Goal: Task Accomplishment & Management: Use online tool/utility

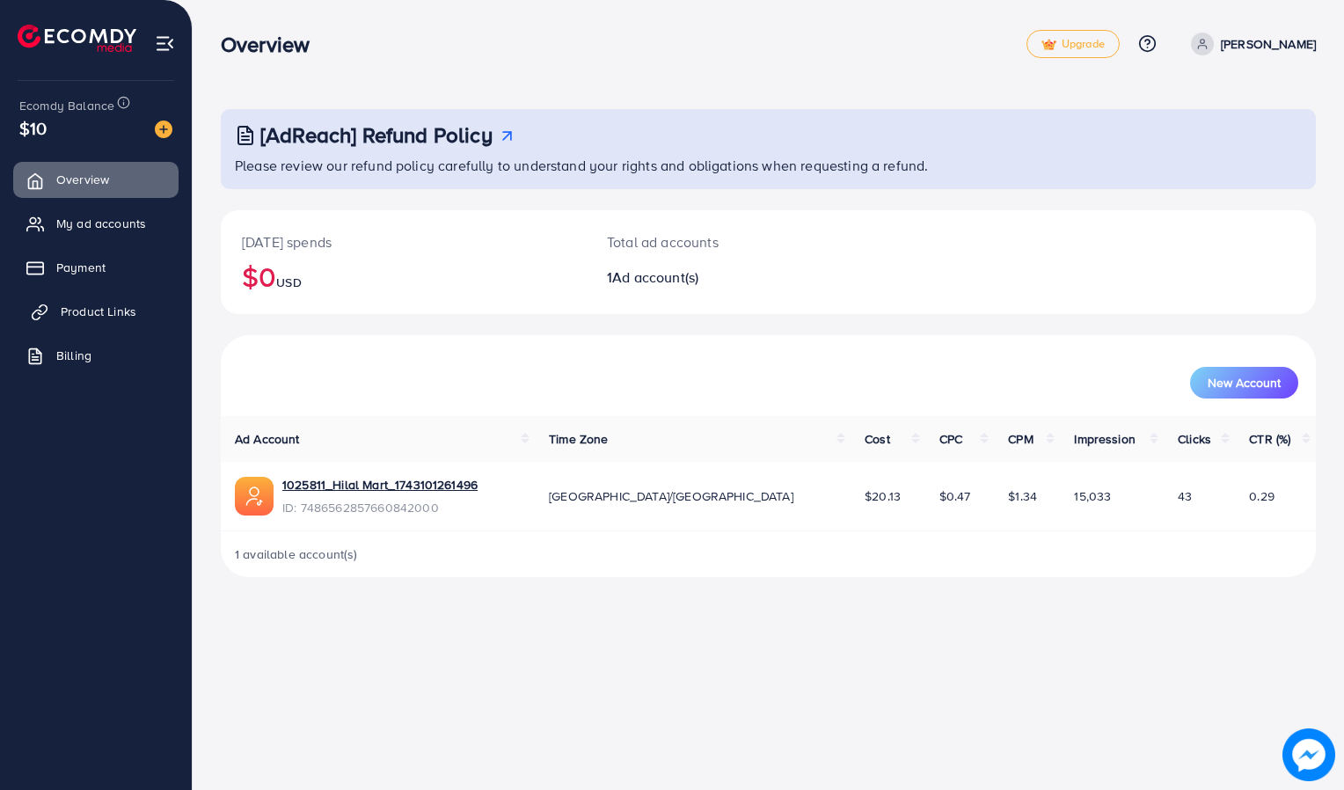
click at [91, 316] on span "Product Links" at bounding box center [99, 312] width 76 height 18
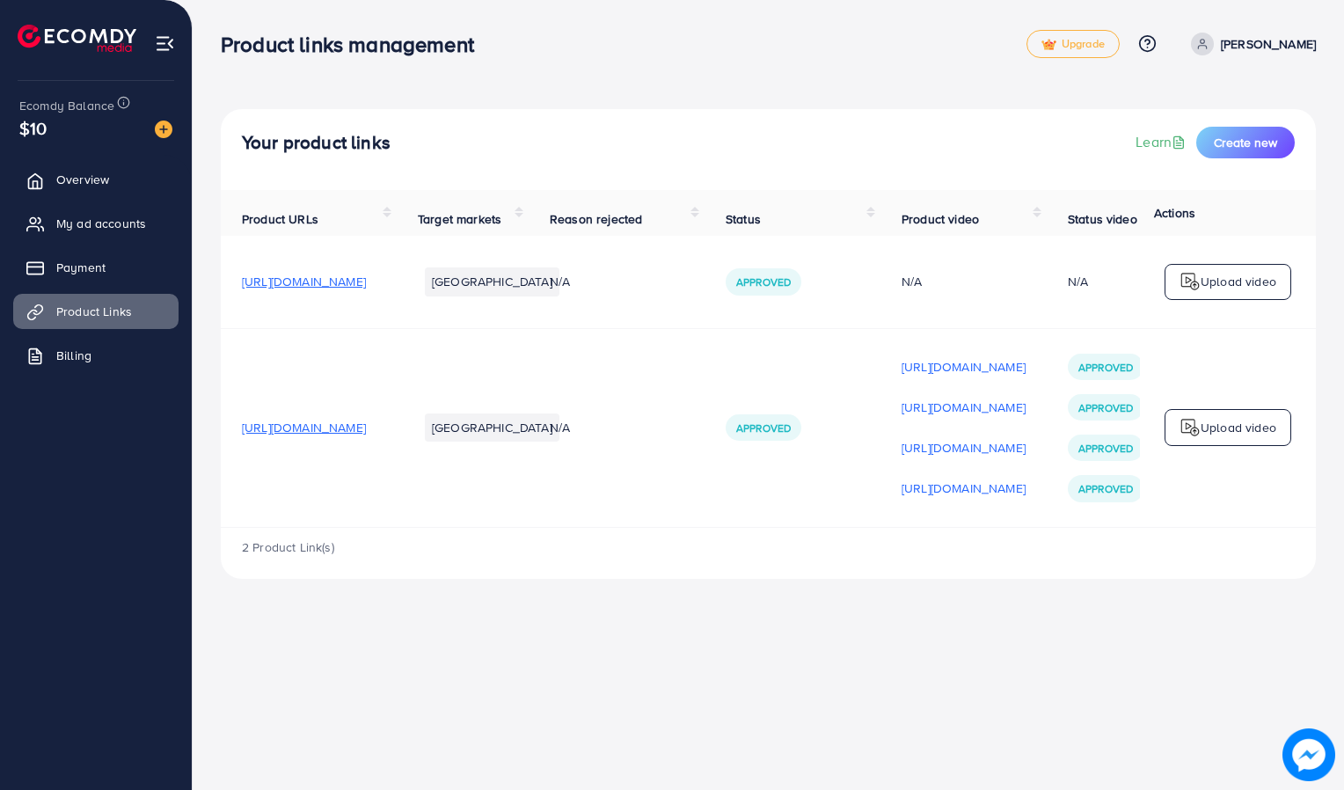
click at [1255, 426] on p "Upload video" at bounding box center [1238, 427] width 76 height 21
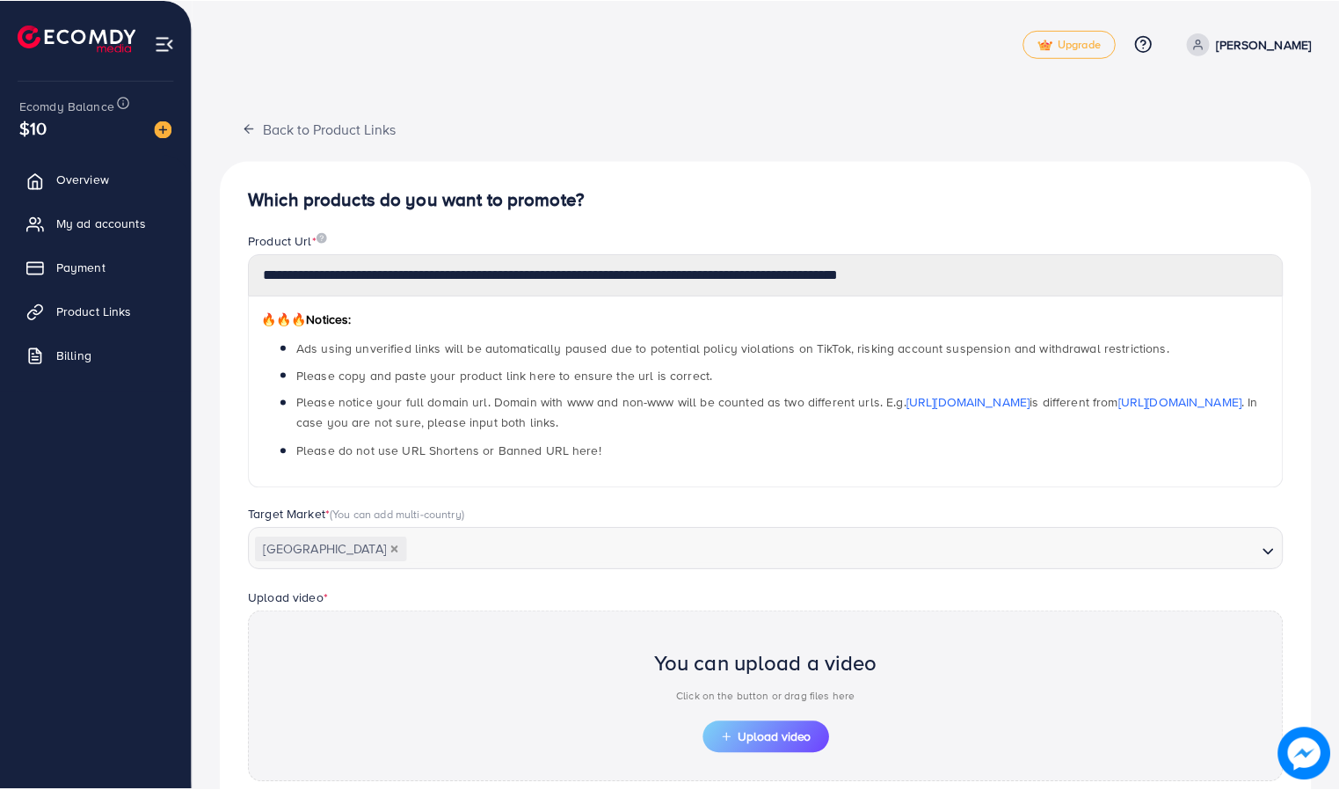
scroll to position [368, 0]
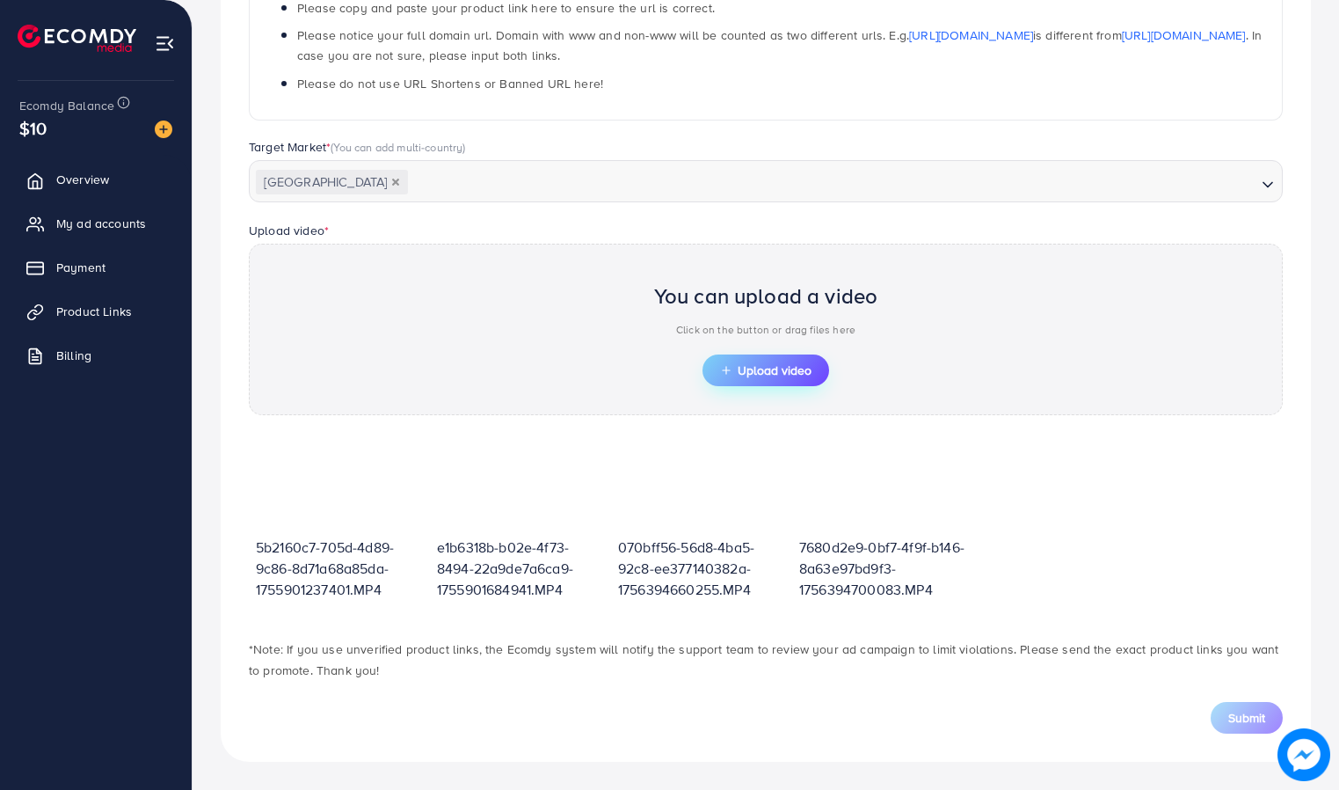
click at [802, 382] on button "Upload video" at bounding box center [766, 370] width 127 height 32
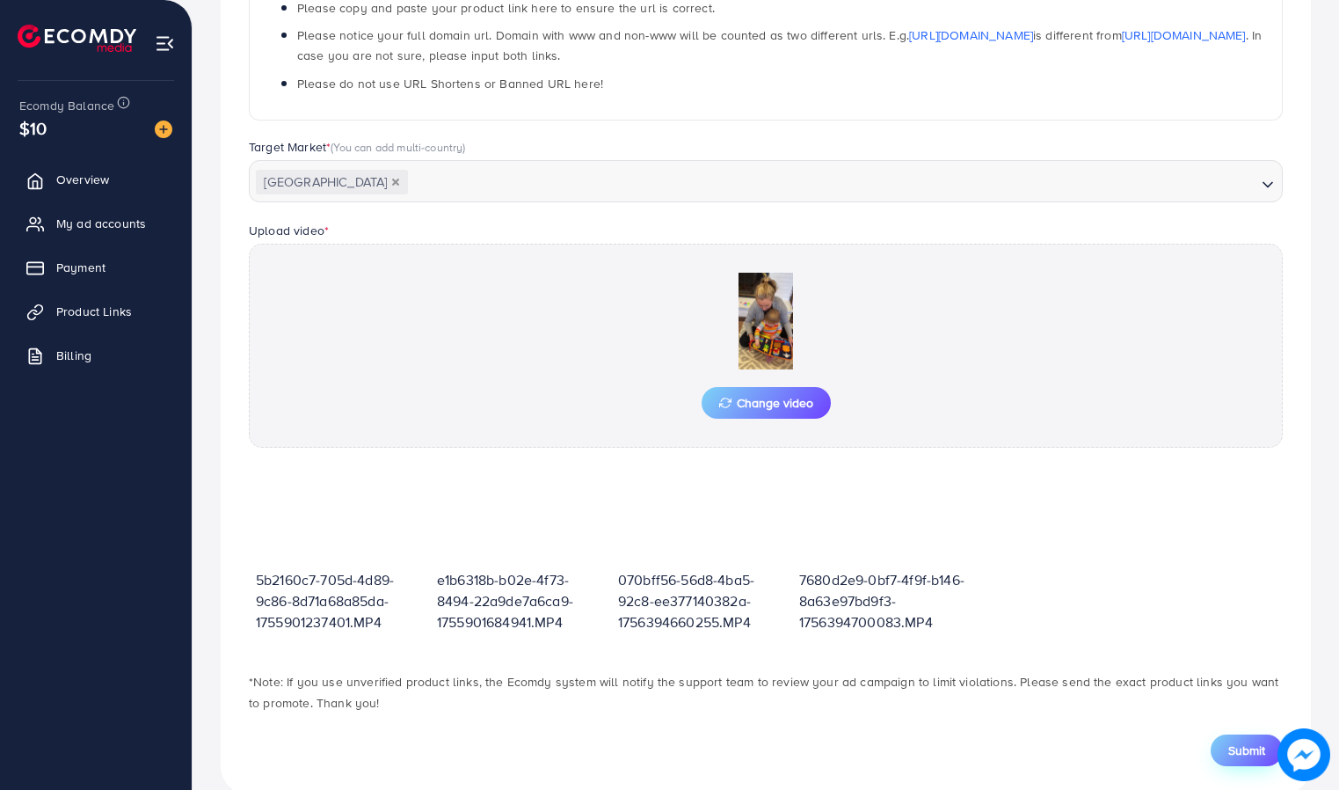
click at [1259, 755] on span "Submit" at bounding box center [1247, 750] width 37 height 18
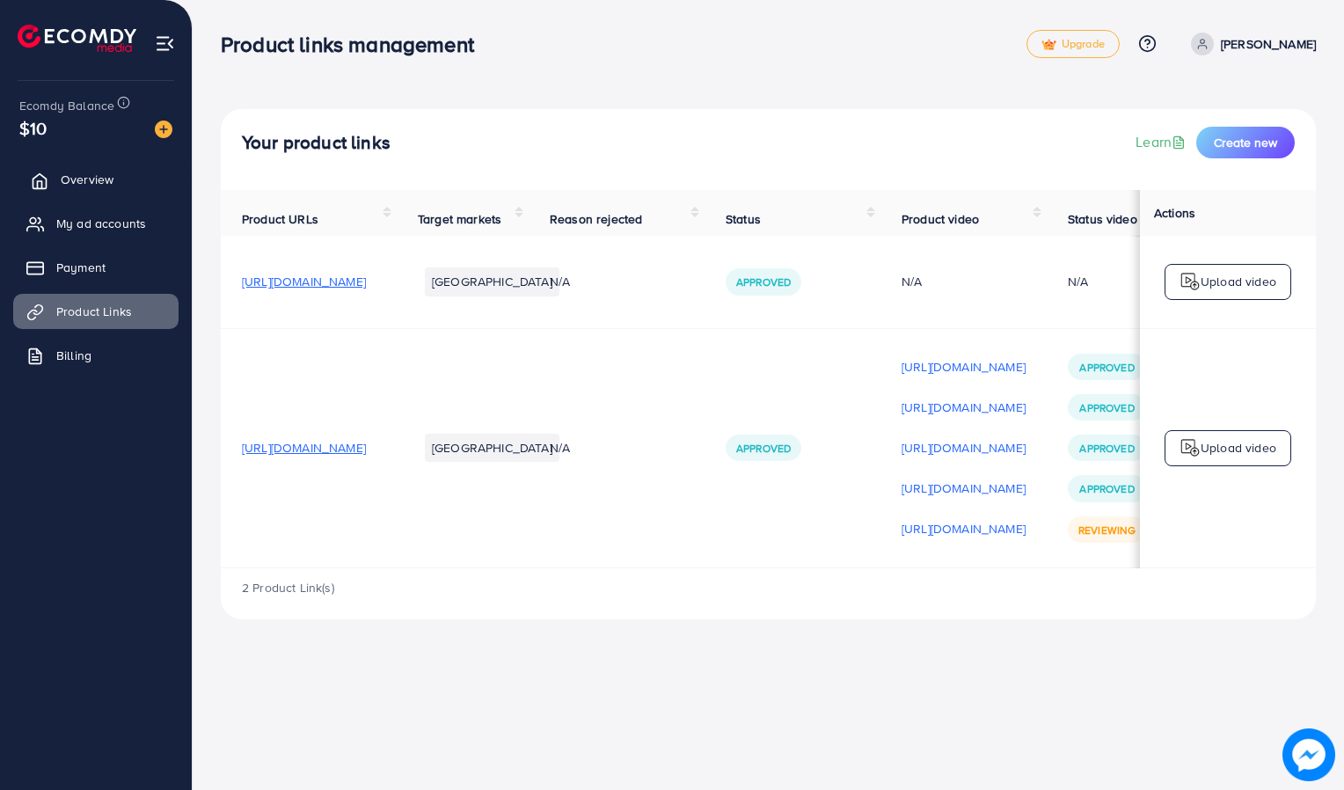
click at [94, 184] on span "Overview" at bounding box center [87, 180] width 53 height 18
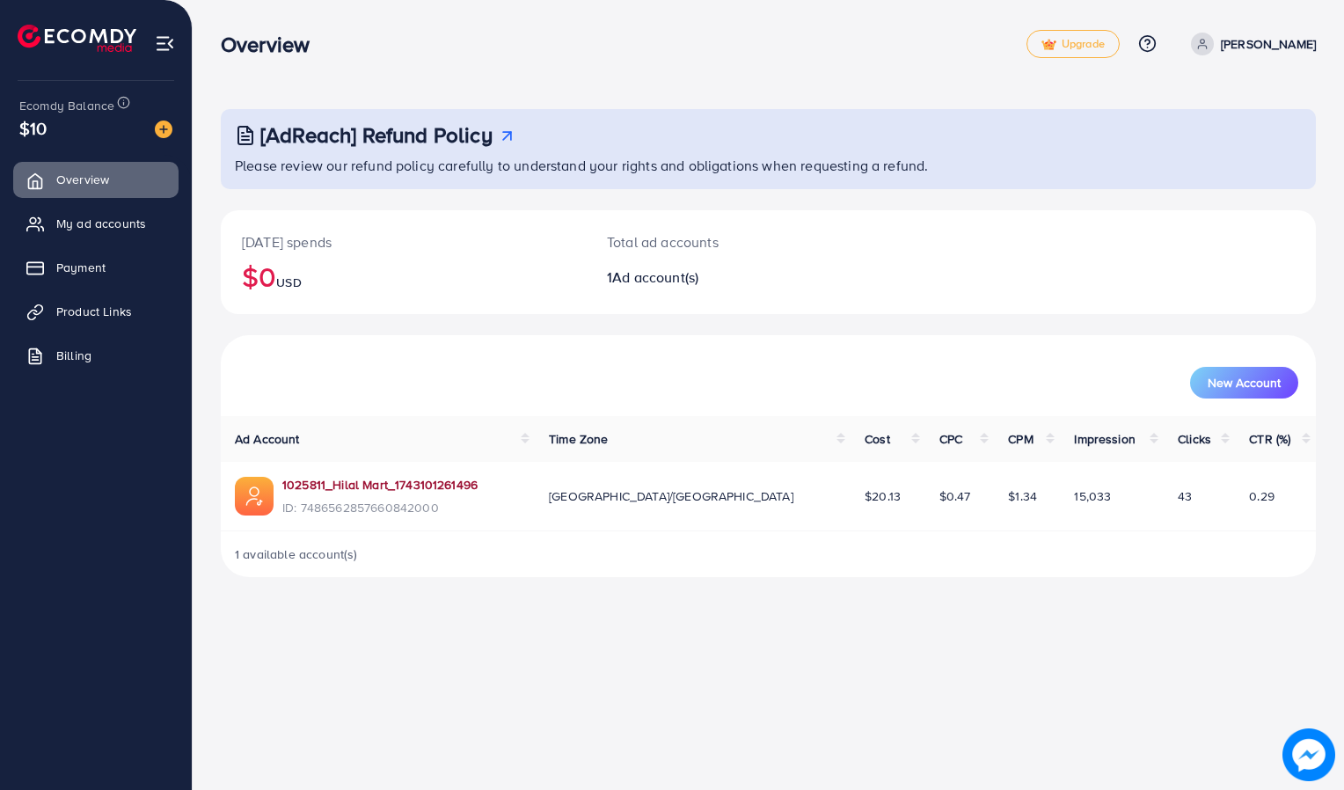
click at [355, 482] on link "1025811_Hilal Mart_1743101261496" at bounding box center [379, 485] width 195 height 18
